Goal: Find specific page/section: Find specific page/section

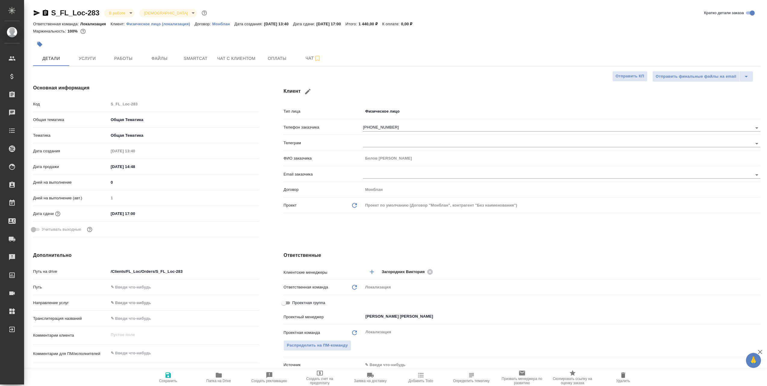
select select "RU"
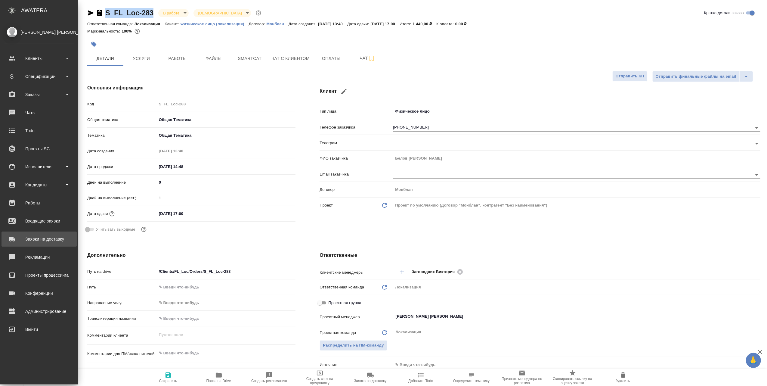
click at [45, 238] on div "Заявки на доставку" at bounding box center [39, 238] width 69 height 9
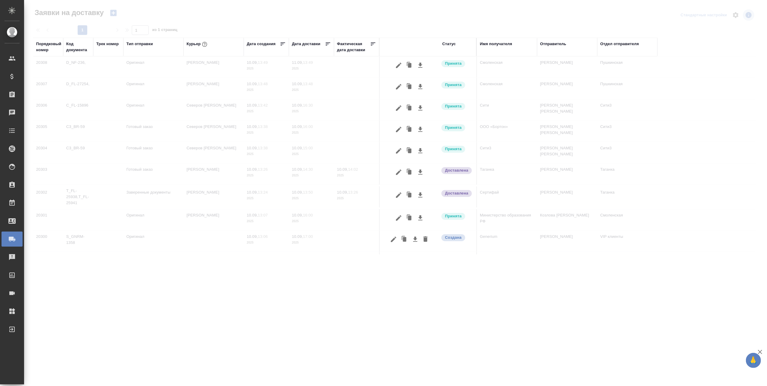
click at [495, 52] on div "Имя получателя" at bounding box center [507, 47] width 54 height 12
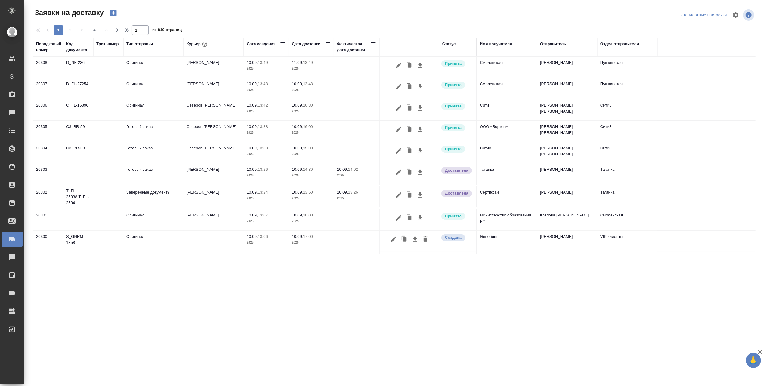
click at [502, 55] on th "Имя получателя" at bounding box center [507, 47] width 60 height 19
click at [498, 46] on div "Имя получателя" at bounding box center [496, 44] width 32 height 6
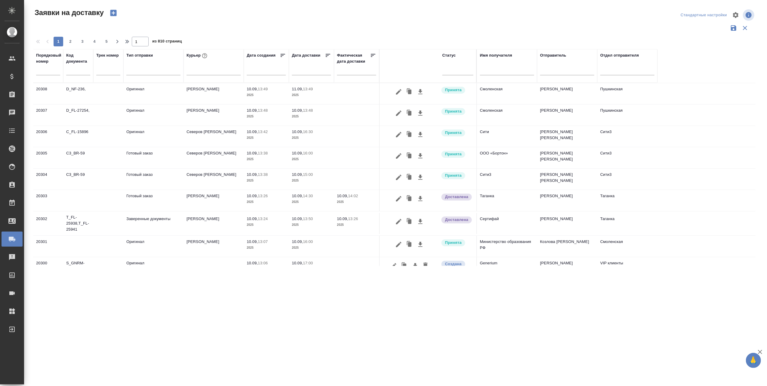
click at [482, 70] on input "text" at bounding box center [507, 71] width 54 height 8
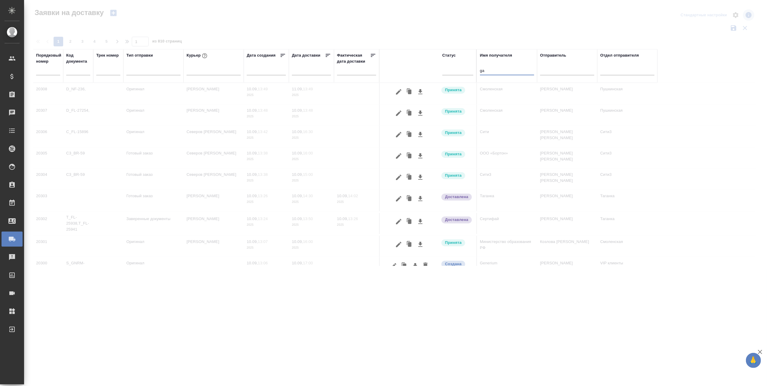
type input "g"
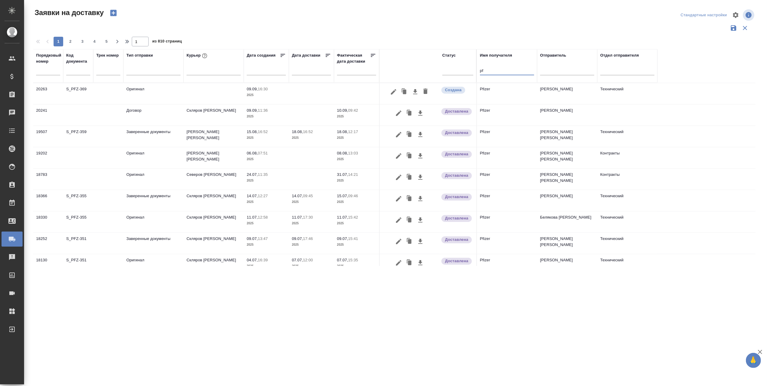
type input "p"
